Goal: Check status: Check status

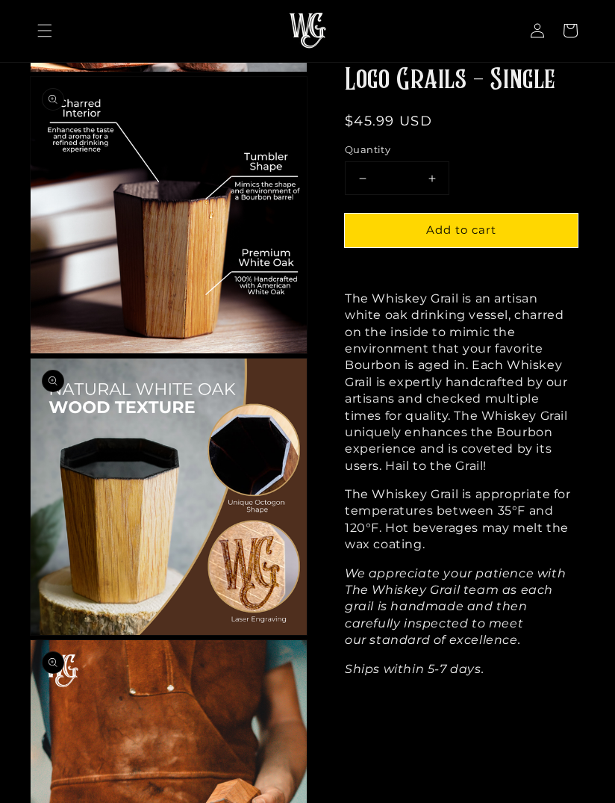
scroll to position [895, 0]
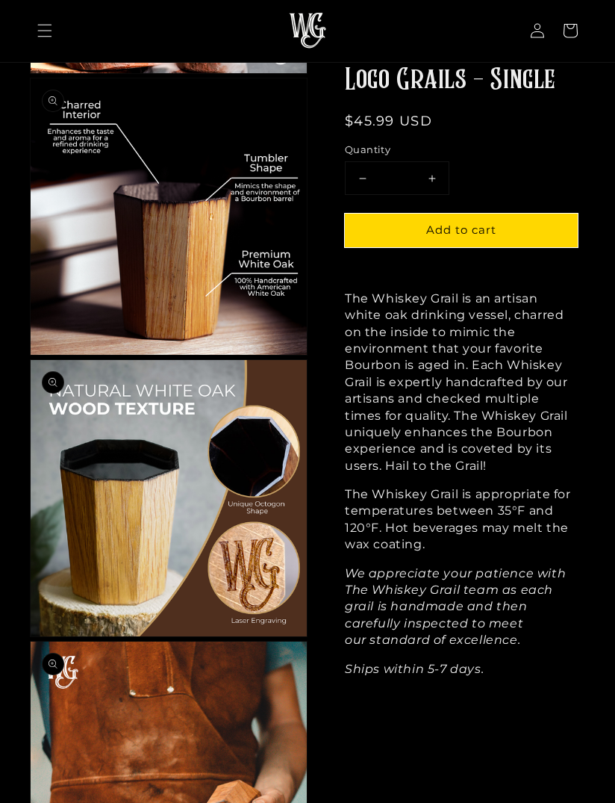
click at [538, 43] on link "Account" at bounding box center [537, 31] width 33 height 33
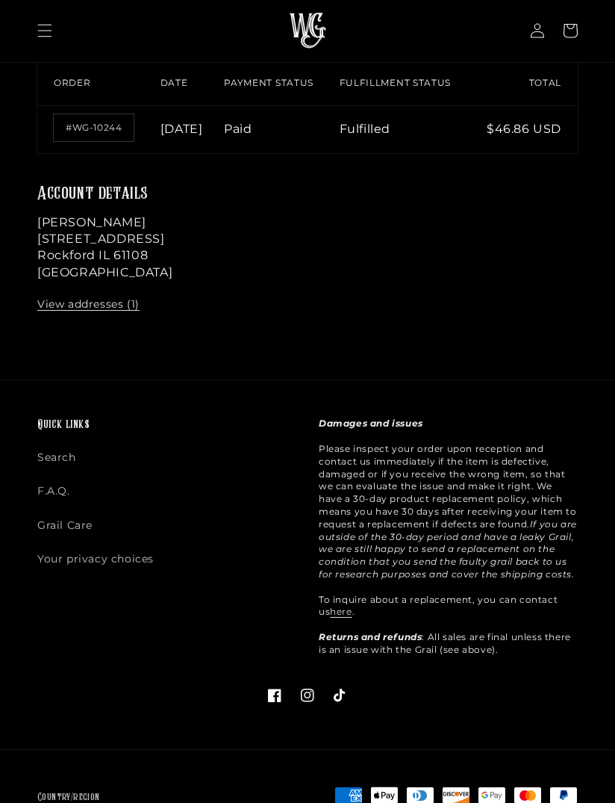
scroll to position [198, 0]
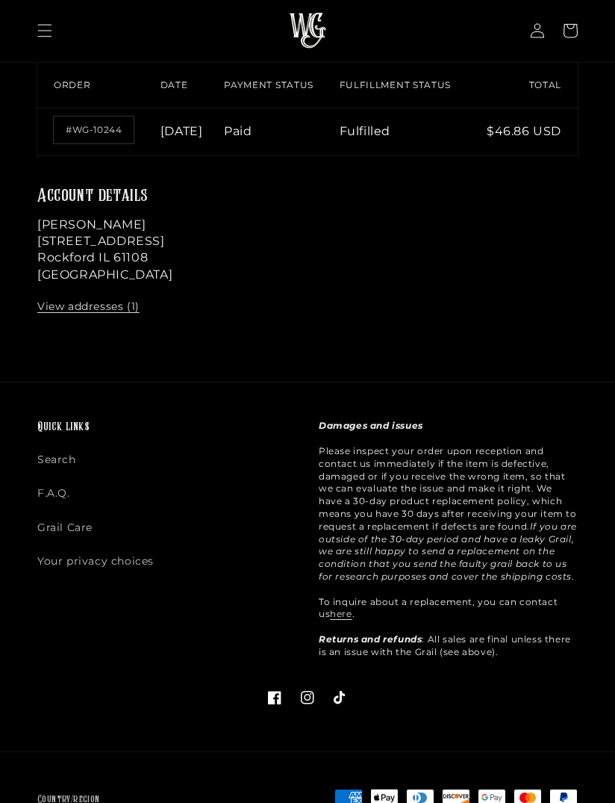
click at [89, 93] on th "Order" at bounding box center [98, 85] width 123 height 45
click at [88, 88] on th "Order" at bounding box center [98, 85] width 123 height 45
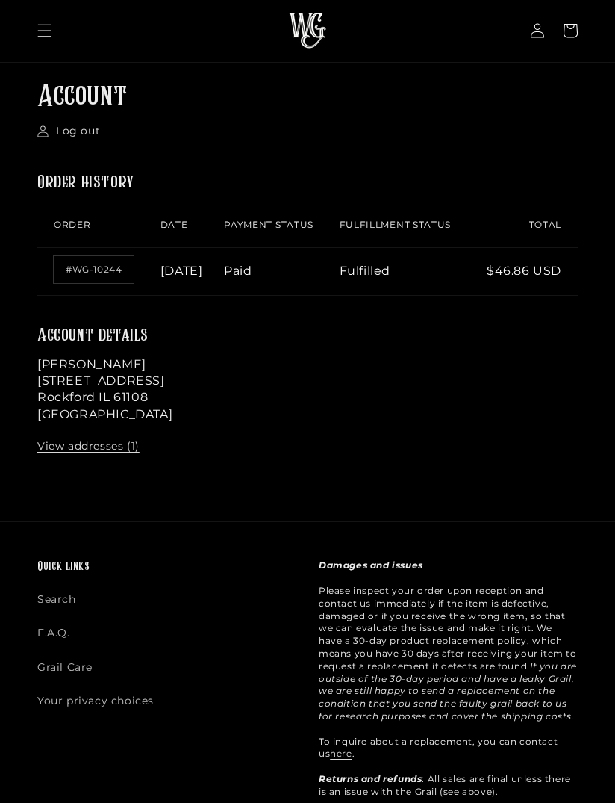
scroll to position [55, 0]
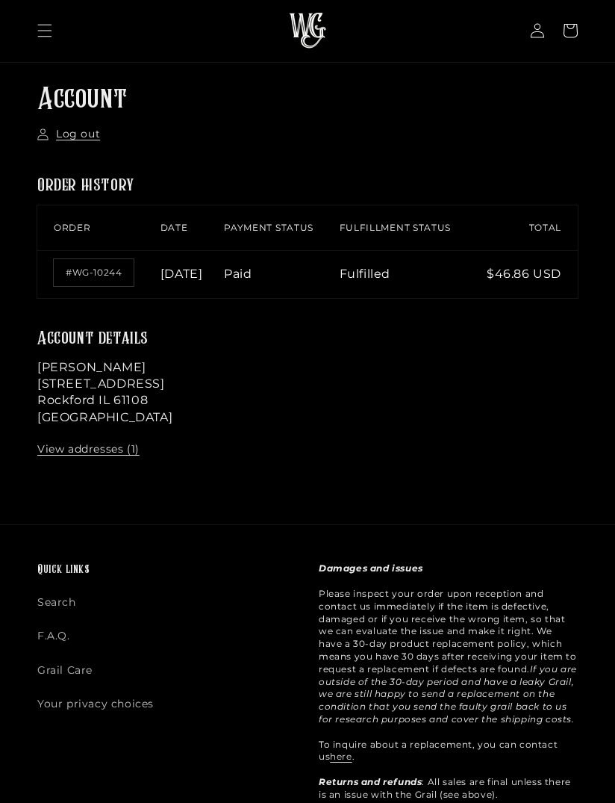
click at [411, 232] on th "Fulfillment status" at bounding box center [410, 227] width 140 height 45
click at [406, 240] on th "Fulfillment status" at bounding box center [410, 227] width 140 height 45
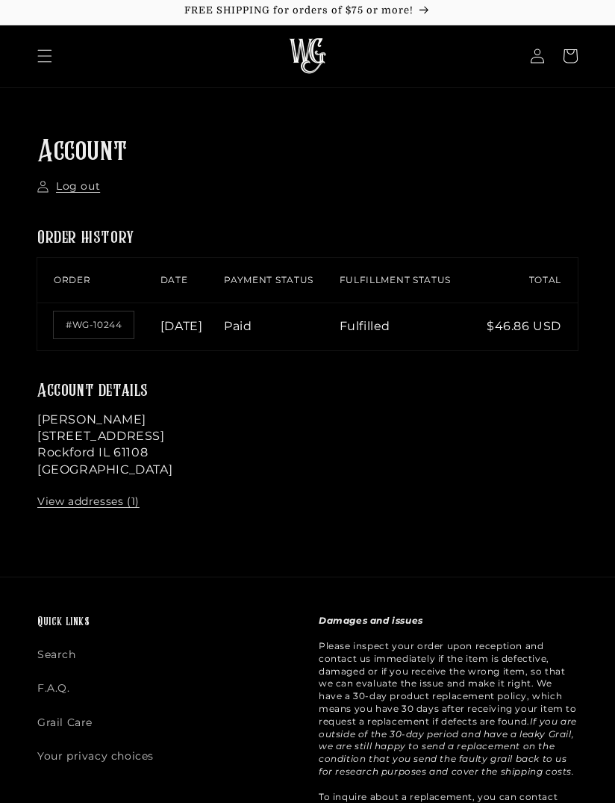
scroll to position [0, 0]
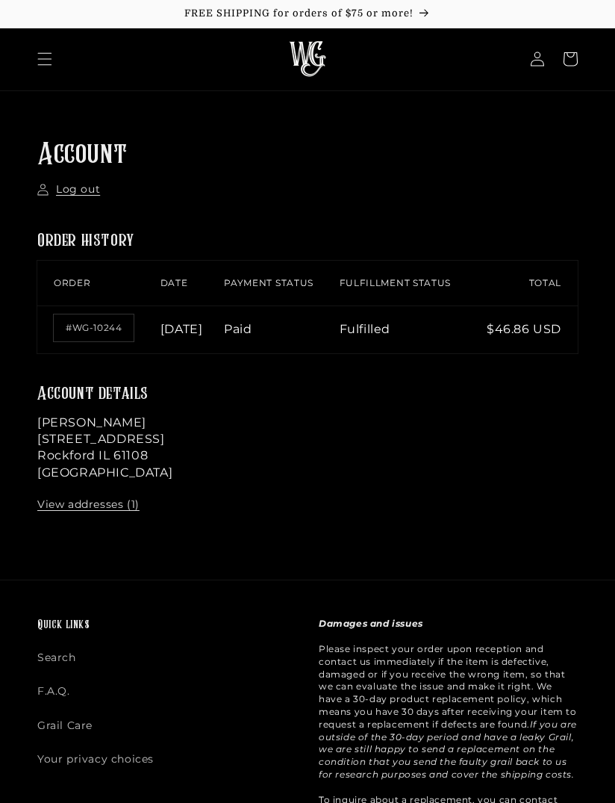
click at [549, 58] on link "Account" at bounding box center [537, 59] width 33 height 33
click at [400, 341] on td "Fulfilled" at bounding box center [410, 329] width 140 height 48
click at [203, 336] on time "[DATE]" at bounding box center [182, 329] width 43 height 14
click at [187, 347] on td "[DATE]" at bounding box center [193, 329] width 64 height 48
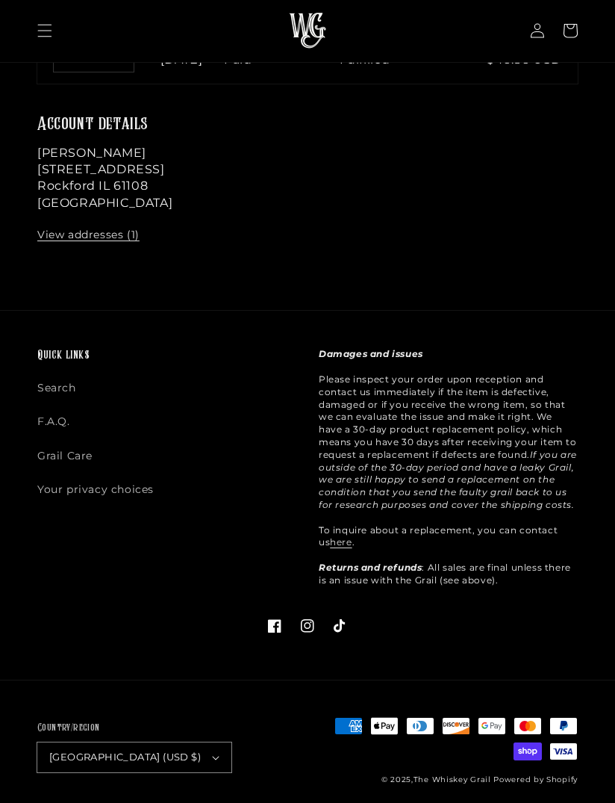
scroll to position [269, 0]
click at [339, 548] on link "here" at bounding box center [341, 542] width 22 height 11
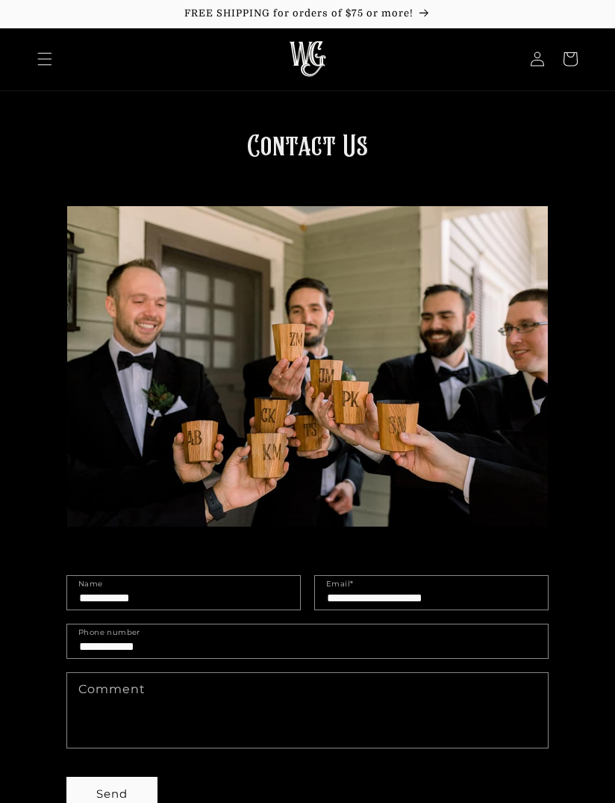
click at [544, 61] on icon at bounding box center [537, 59] width 15 height 15
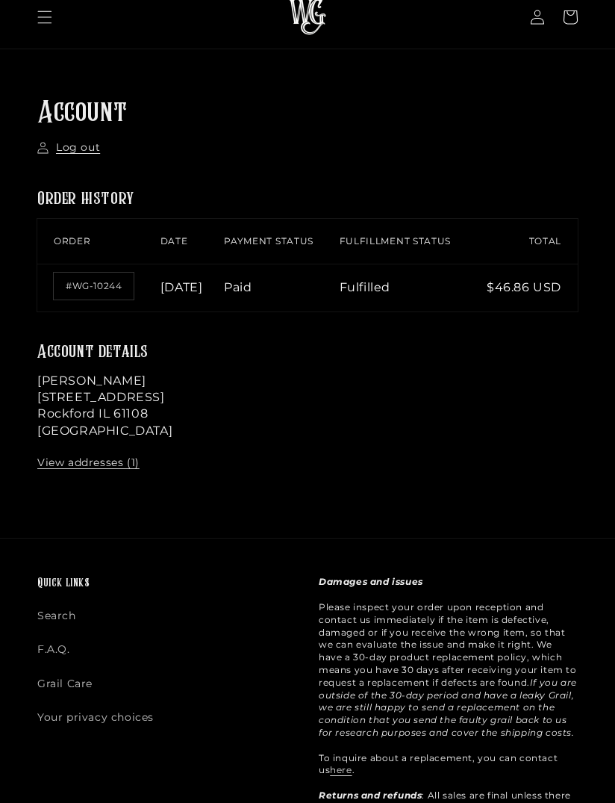
scroll to position [58, 0]
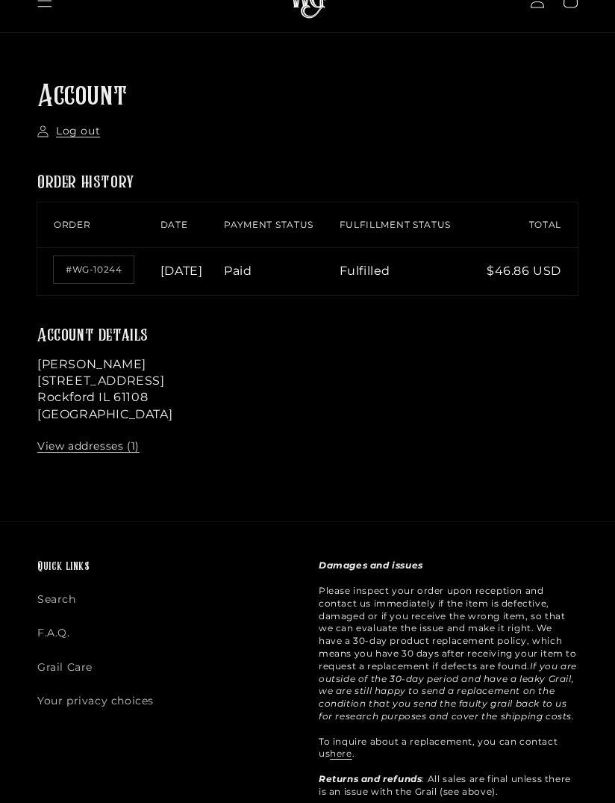
click at [335, 759] on link "here" at bounding box center [341, 752] width 22 height 11
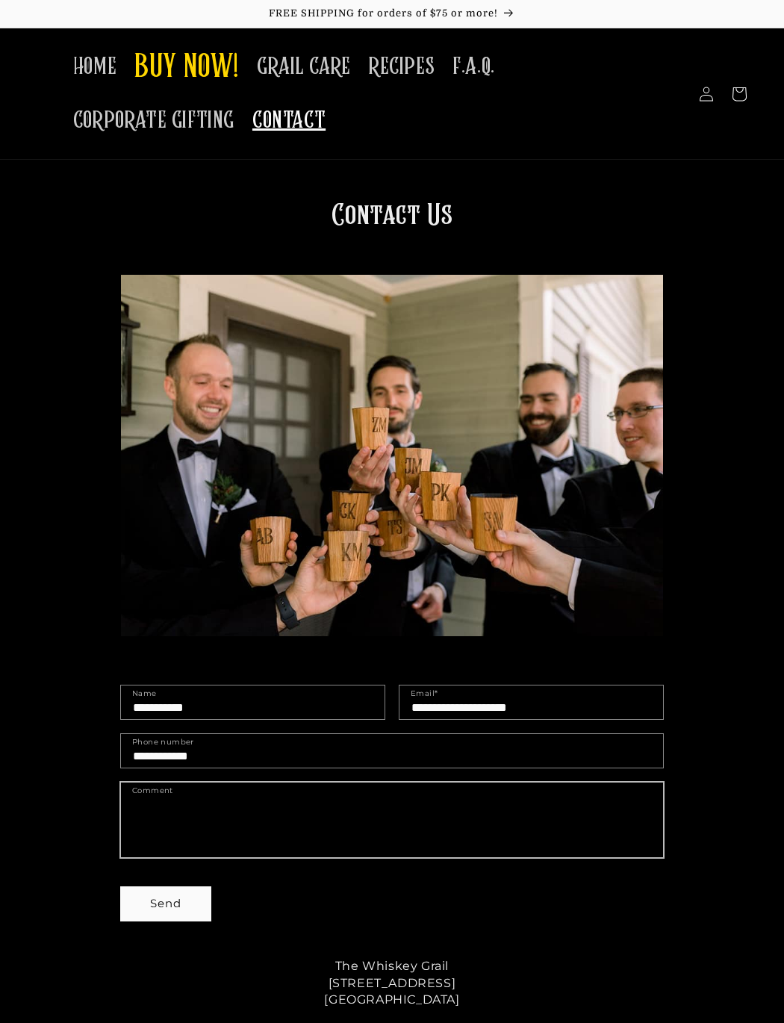
click at [346, 857] on textarea "Comment" at bounding box center [392, 820] width 542 height 75
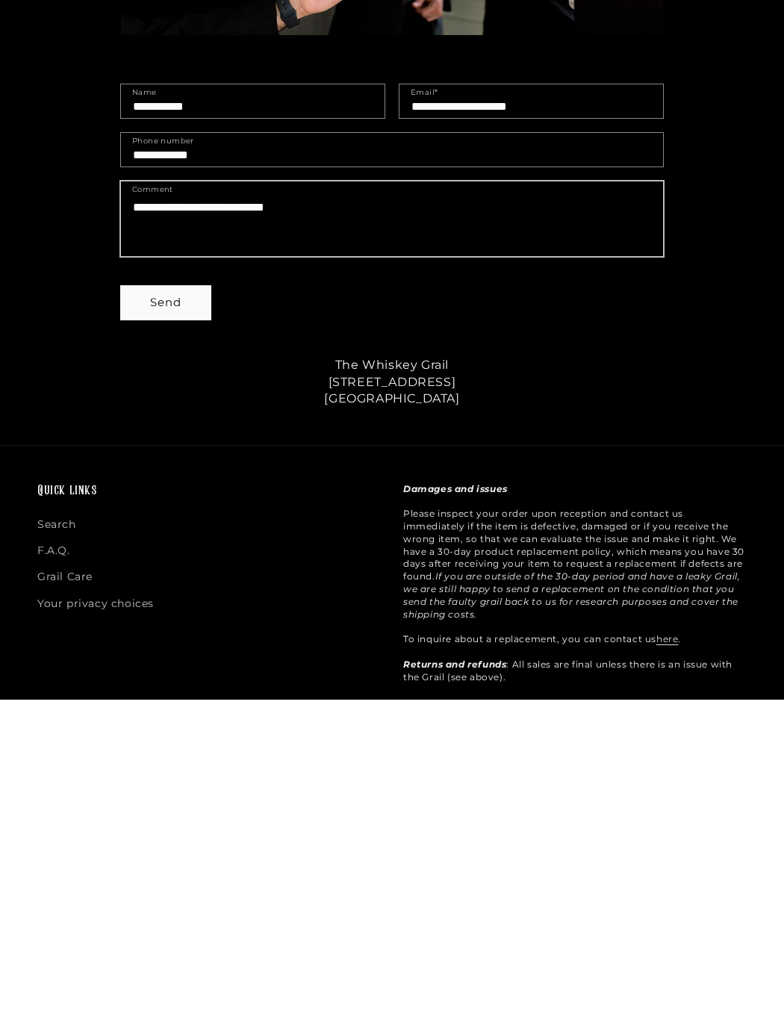
type textarea "**********"
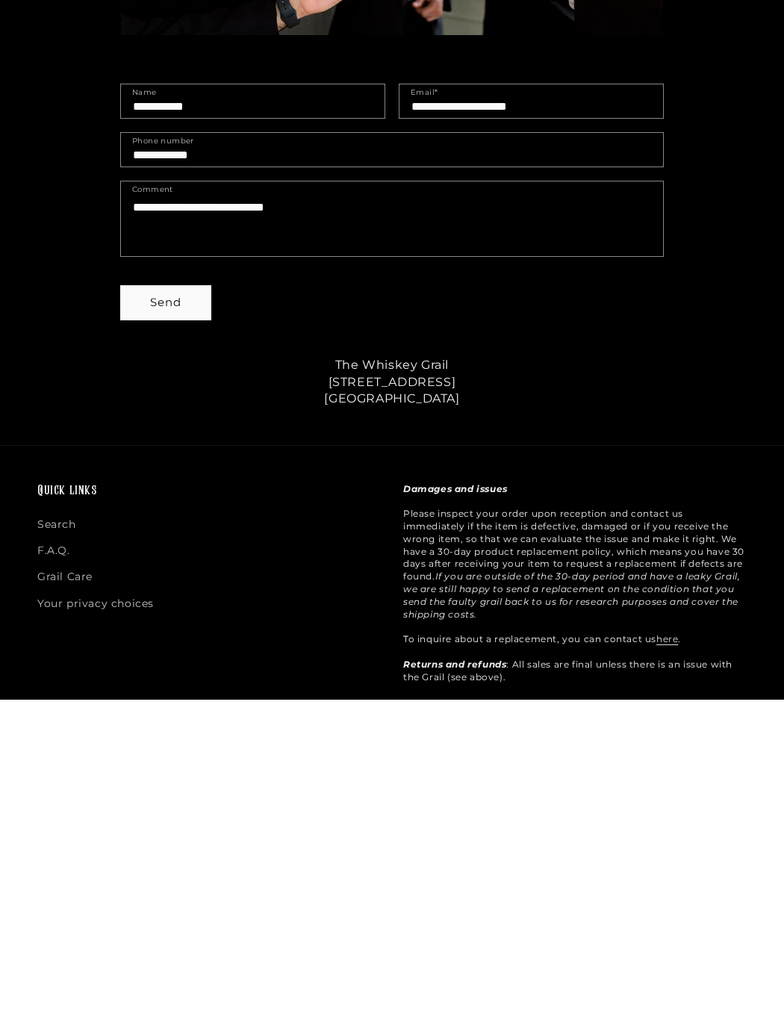
click at [131, 609] on button "Send" at bounding box center [166, 626] width 90 height 34
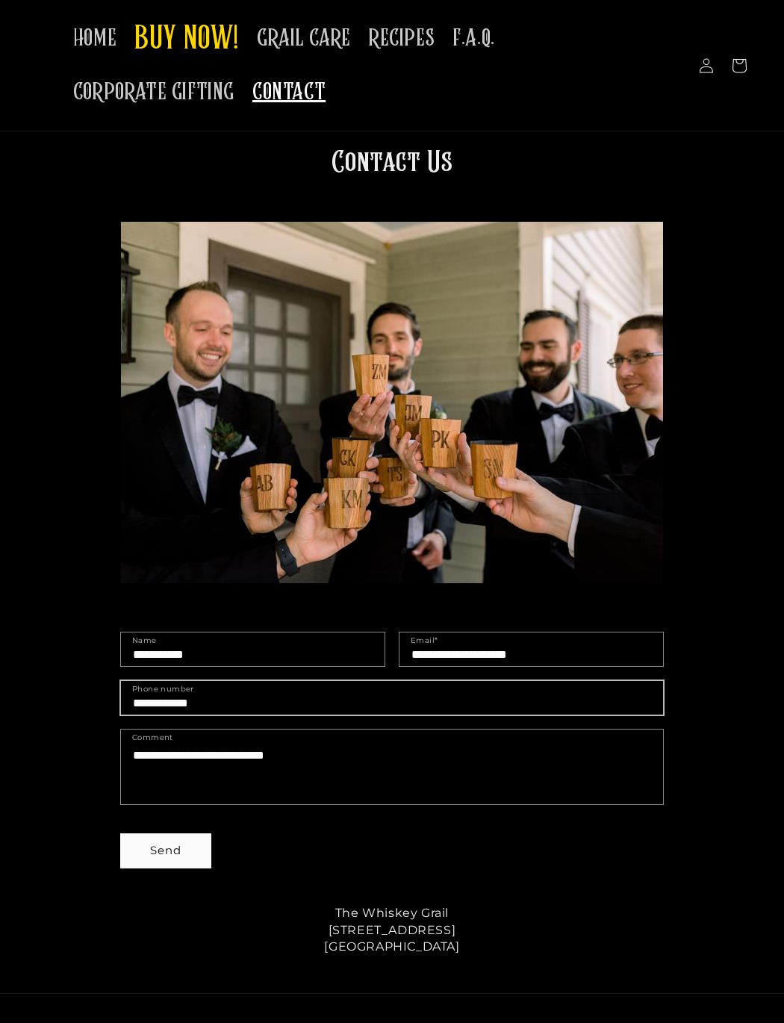
scroll to position [0, 0]
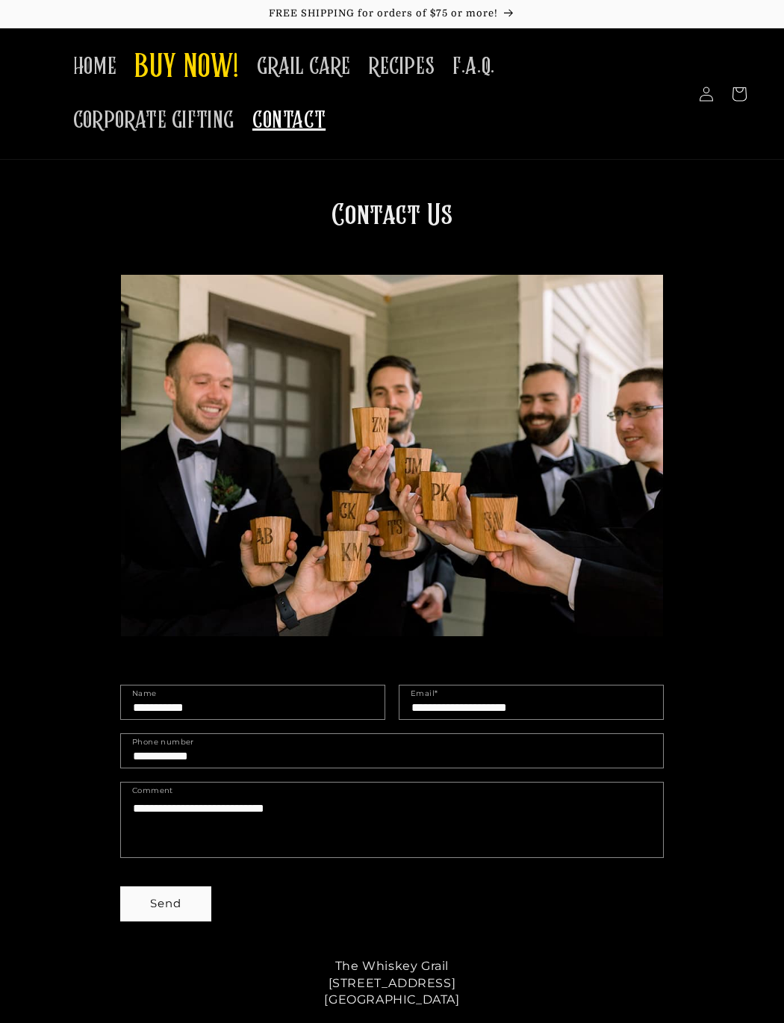
click at [335, 112] on link "CONTACT" at bounding box center [288, 120] width 91 height 47
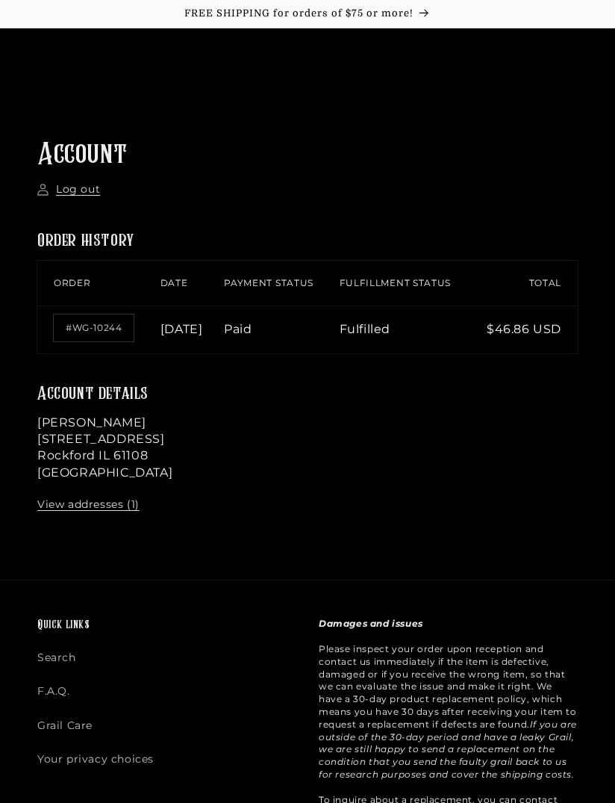
scroll to position [105, 0]
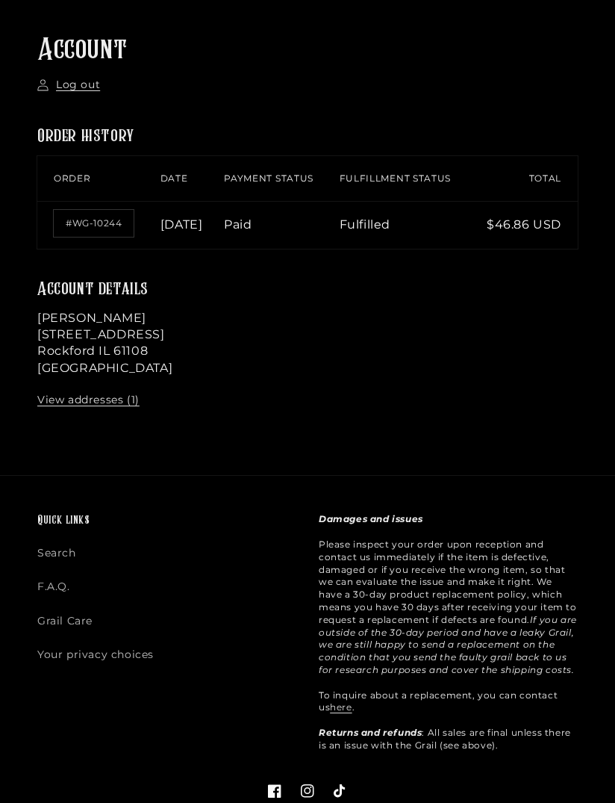
click at [89, 237] on link "#WG-10244" at bounding box center [94, 223] width 80 height 27
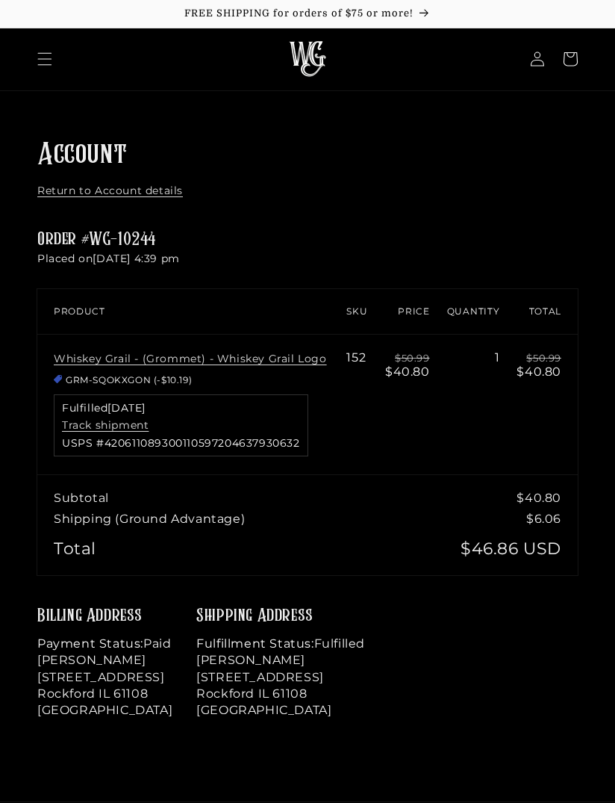
click at [161, 439] on span "USPS #420611089300110597204637930632" at bounding box center [181, 443] width 238 height 10
click at [310, 220] on div "Account Return to Account details Order #WG-10244 Placed on [DATE] 4:39 pm Orde…" at bounding box center [307, 435] width 615 height 598
click at [125, 423] on link "Track shipment" at bounding box center [105, 424] width 87 height 13
